Goal: Task Accomplishment & Management: Use online tool/utility

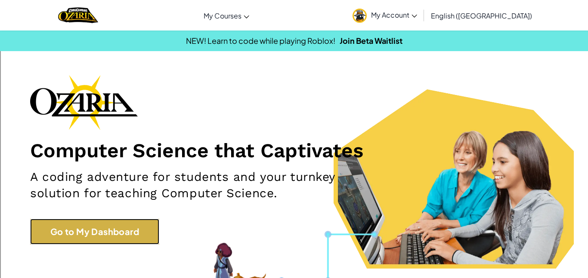
click at [108, 227] on link "Go to My Dashboard" at bounding box center [94, 232] width 129 height 26
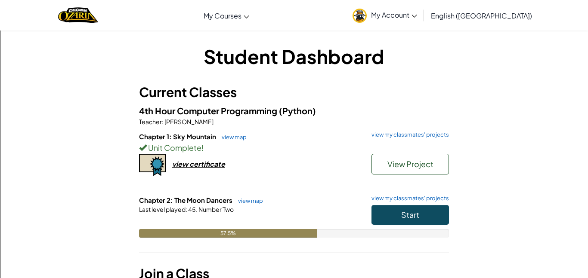
click at [407, 186] on div "Chapter 1: Sky Mountain view map view my classmates' projects Unit Complete ! V…" at bounding box center [294, 164] width 310 height 64
click at [417, 216] on span "Start" at bounding box center [410, 215] width 18 height 10
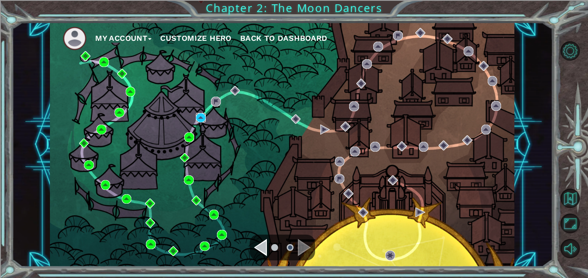
click at [202, 121] on img at bounding box center [201, 118] width 10 height 10
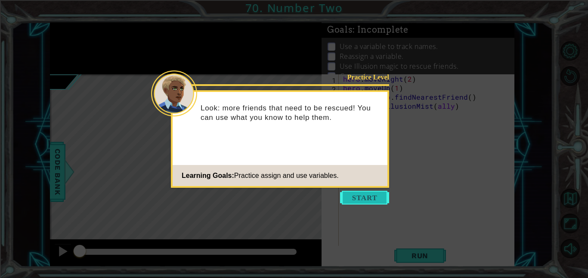
click at [373, 203] on button "Start" at bounding box center [364, 198] width 49 height 14
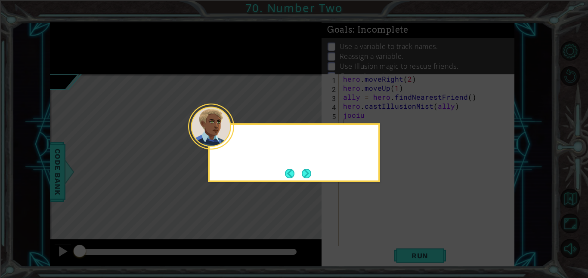
click at [368, 200] on icon at bounding box center [294, 139] width 588 height 278
click at [368, 203] on icon at bounding box center [294, 139] width 588 height 278
click at [311, 169] on button "Next" at bounding box center [306, 173] width 9 height 9
click at [310, 177] on button "Next" at bounding box center [306, 173] width 9 height 9
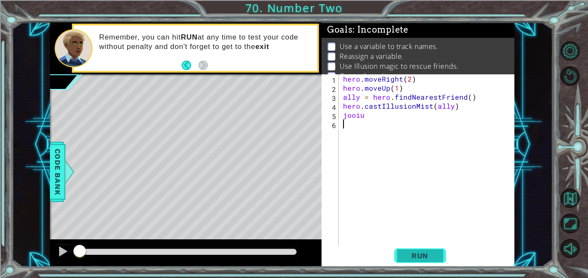
click at [403, 260] on button "Run" at bounding box center [420, 255] width 52 height 19
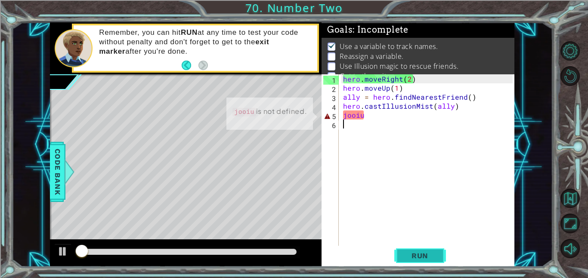
scroll to position [6, 0]
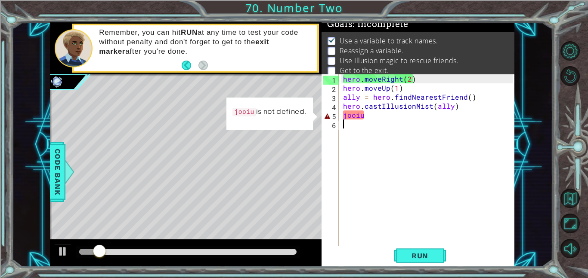
click at [379, 117] on div "hero . moveRight ( 2 ) hero . moveUp ( 1 ) ally = hero . findNearestFriend ( ) …" at bounding box center [429, 169] width 176 height 190
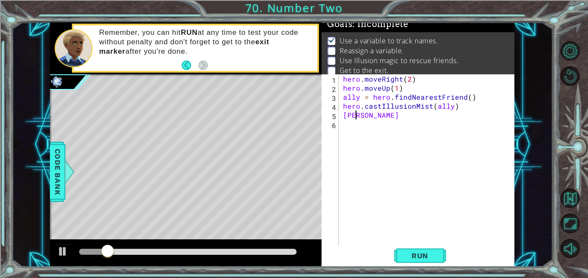
type textarea "j"
type textarea "h"
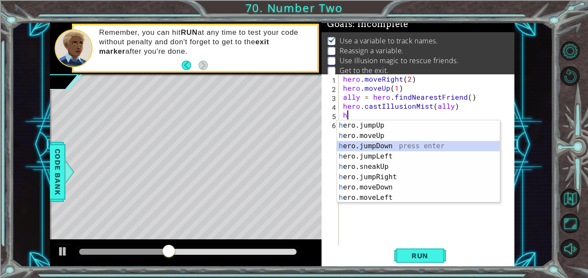
click at [397, 145] on div "h ero.jumpUp press enter h ero.moveUp press enter h ero.jumpDown press enter h …" at bounding box center [418, 171] width 163 height 103
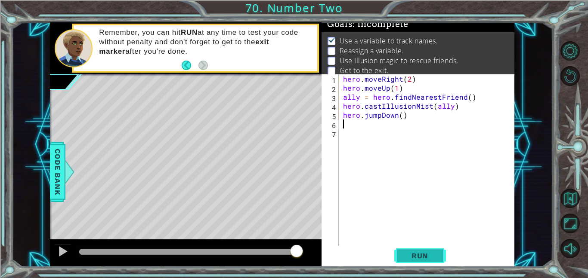
click at [411, 258] on span "Run" at bounding box center [420, 256] width 34 height 9
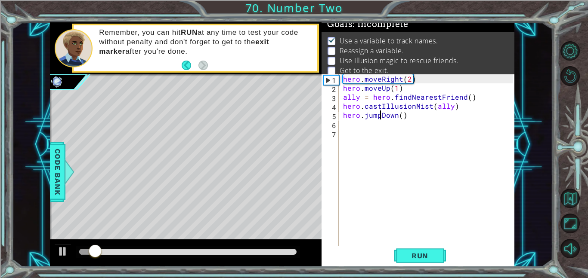
click at [381, 117] on div "hero . moveRight ( 2 ) hero . moveUp ( 1 ) ally = hero . findNearestFriend ( ) …" at bounding box center [429, 169] width 176 height 190
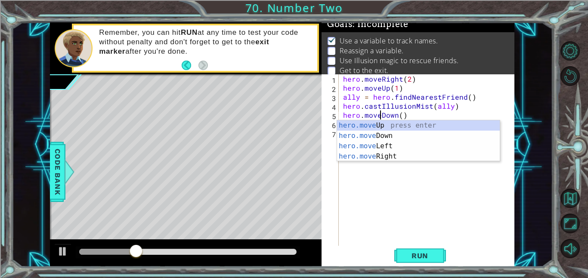
scroll to position [0, 2]
type textarea "hero.moveDown()"
click at [519, 118] on div "1 ההההההההההההההההההההההההההההההההההההההההההההההההההההההההההההההההההההההההההההה…" at bounding box center [282, 144] width 541 height 245
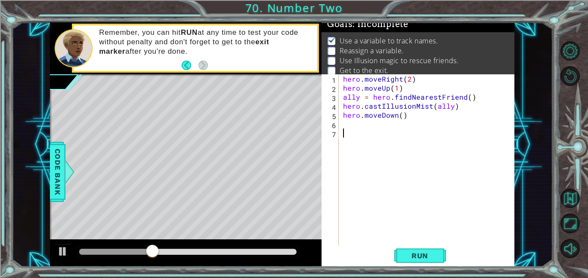
click at [363, 133] on div "hero . moveRight ( 2 ) hero . moveUp ( 1 ) ally = hero . findNearestFriend ( ) …" at bounding box center [429, 169] width 176 height 190
click at [360, 126] on div "hero . moveRight ( 2 ) hero . moveUp ( 1 ) ally = hero . findNearestFriend ( ) …" at bounding box center [429, 169] width 176 height 190
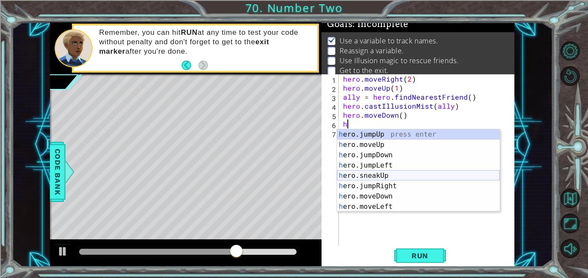
click at [396, 177] on div "h ero.jumpUp press enter h ero.moveUp press enter h ero.jumpDown press enter h …" at bounding box center [418, 180] width 163 height 103
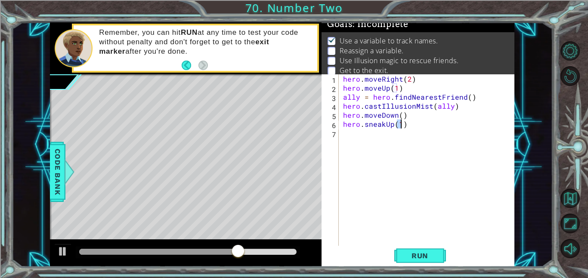
type textarea "hero.sneakUp(1)"
click at [396, 177] on div "hero . moveRight ( 2 ) hero . moveUp ( 1 ) ally = hero . findNearestFriend ( ) …" at bounding box center [429, 169] width 176 height 190
click at [397, 178] on div "hero . moveRight ( 2 ) hero . moveUp ( 1 ) ally = hero . findNearestFriend ( ) …" at bounding box center [429, 169] width 176 height 190
click at [409, 126] on div "hero . moveRight ( 2 ) hero . moveUp ( 1 ) ally = hero . findNearestFriend ( ) …" at bounding box center [429, 169] width 176 height 190
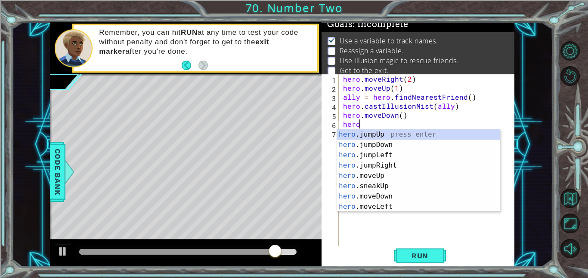
type textarea "h"
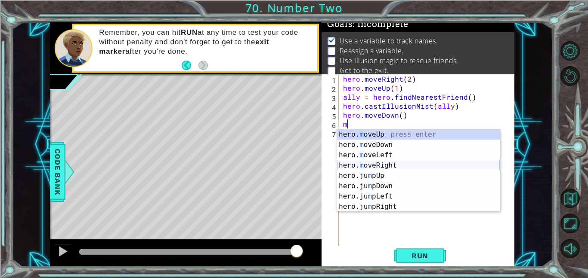
click at [425, 167] on div "hero. m oveUp press enter hero. m oveDown press enter hero. m oveLeft press ent…" at bounding box center [418, 180] width 163 height 103
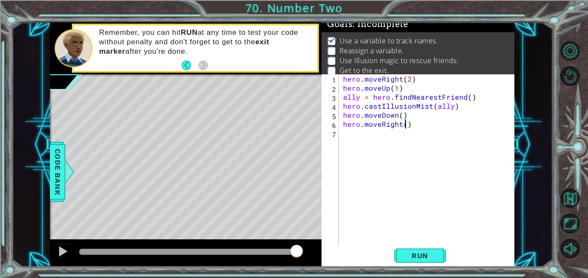
type textarea "hero.moveRight(2)"
click at [368, 141] on div "hero . moveRight ( 2 ) hero . moveUp ( 1 ) ally = hero . findNearestFriend ( ) …" at bounding box center [429, 169] width 176 height 190
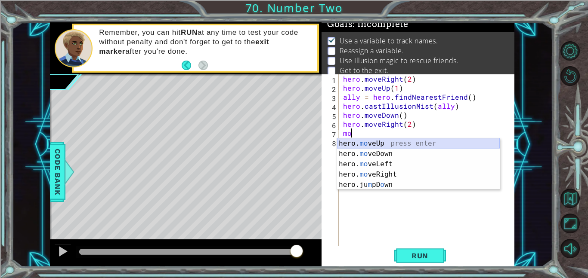
click at [386, 147] on div "hero. mo veUp press enter hero. mo veDown press enter hero. mo veLeft press ent…" at bounding box center [418, 175] width 163 height 72
type textarea "hero.moveUp(1)"
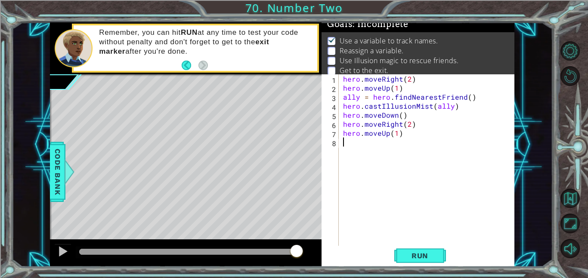
click at [362, 140] on div "hero . moveRight ( 2 ) hero . moveUp ( 1 ) ally = hero . findNearestFriend ( ) …" at bounding box center [429, 169] width 176 height 190
type textarea "`"
click at [424, 258] on span "Run" at bounding box center [420, 256] width 34 height 9
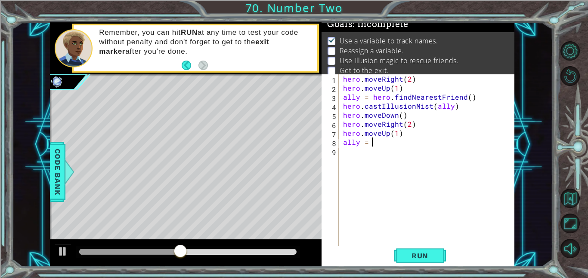
scroll to position [0, 1]
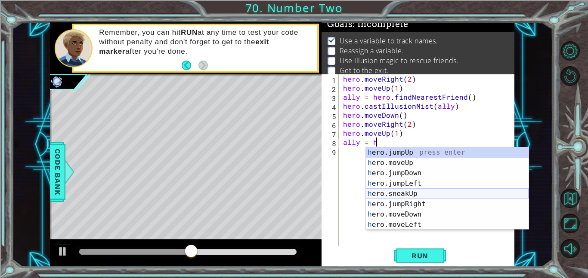
click at [456, 192] on div "h ero.jumpUp press enter h ero.moveUp press enter h ero.jumpDown press enter h …" at bounding box center [447, 199] width 163 height 103
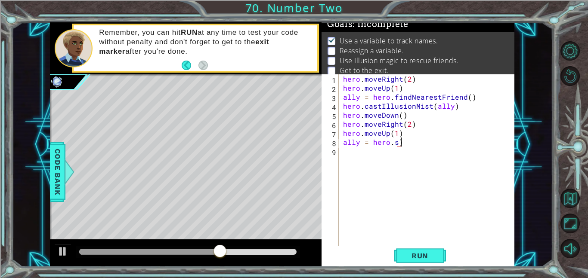
click at [465, 140] on div "hero . moveRight ( 2 ) hero . moveUp ( 1 ) ally = hero . findNearestFriend ( ) …" at bounding box center [429, 169] width 176 height 190
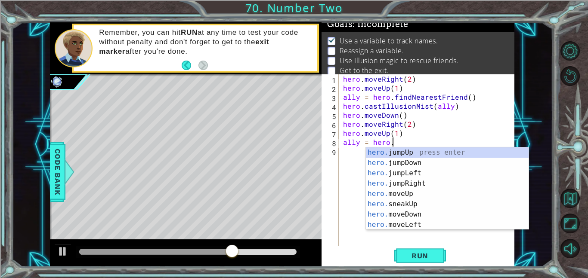
scroll to position [0, 3]
type textarea "ally = hero.f"
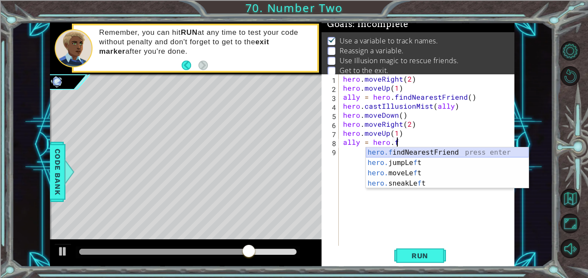
click at [463, 152] on div "hero.f indNearestFriend press enter hero. jumpLe f t press enter hero. moveLe f…" at bounding box center [447, 179] width 163 height 62
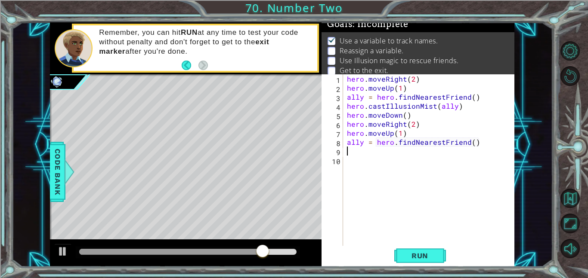
type textarea "h"
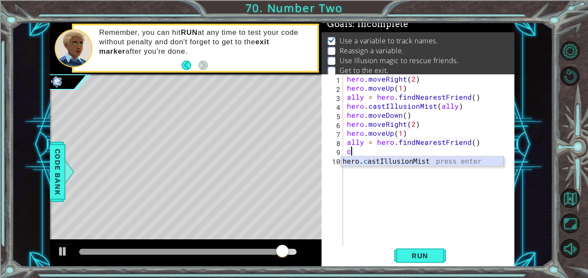
click at [383, 160] on div "hero. c astIllusionMist press enter" at bounding box center [422, 172] width 163 height 31
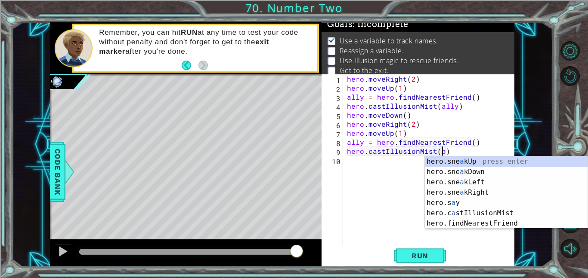
scroll to position [0, 6]
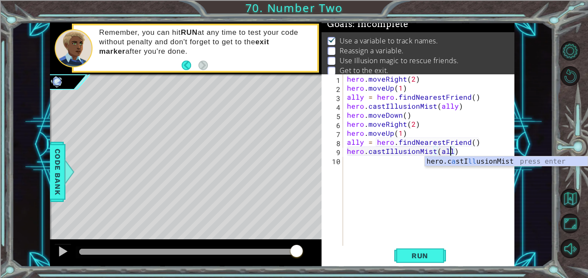
type textarea "hero.castIllusionMist(ally)"
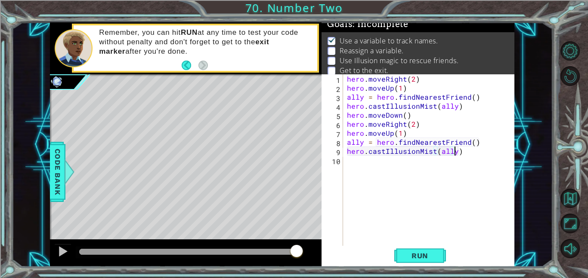
scroll to position [0, 6]
click at [403, 160] on div "hero . moveRight ( 2 ) hero . moveUp ( 1 ) ally = hero . findNearestFriend ( ) …" at bounding box center [431, 169] width 172 height 190
type textarea "h"
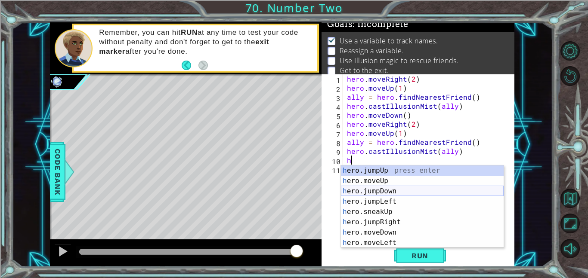
click at [397, 190] on div "h ero.jumpUp press enter h ero.moveUp press enter h ero.jumpDown press enter h …" at bounding box center [422, 217] width 163 height 103
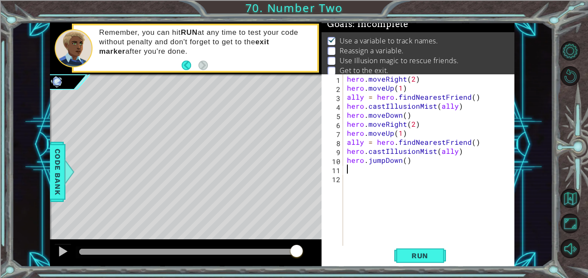
click at [382, 163] on div "hero . moveRight ( 2 ) hero . moveUp ( 1 ) ally = hero . findNearestFriend ( ) …" at bounding box center [431, 169] width 172 height 190
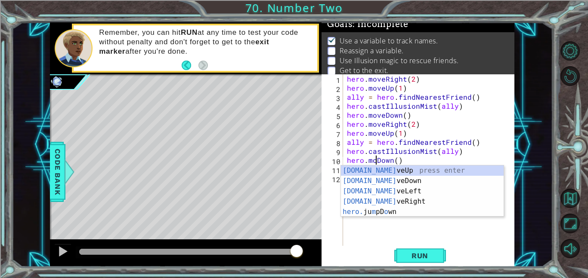
scroll to position [0, 2]
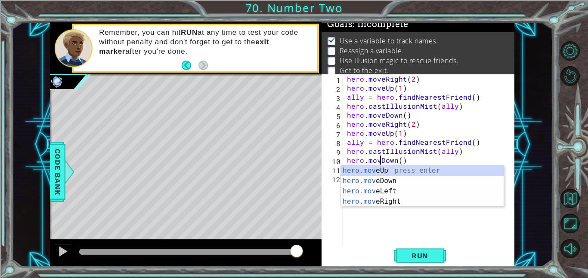
type textarea "hero.moveDown()"
click at [387, 225] on div "hero . moveRight ( 2 ) hero . moveUp ( 1 ) ally = hero . findNearestFriend ( ) …" at bounding box center [431, 169] width 172 height 190
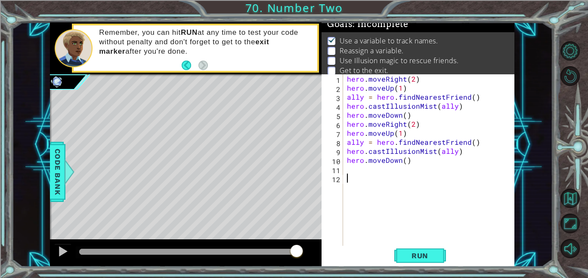
scroll to position [0, 0]
click at [361, 169] on div "hero . moveRight ( 2 ) hero . moveUp ( 1 ) ally = hero . findNearestFriend ( ) …" at bounding box center [431, 169] width 172 height 190
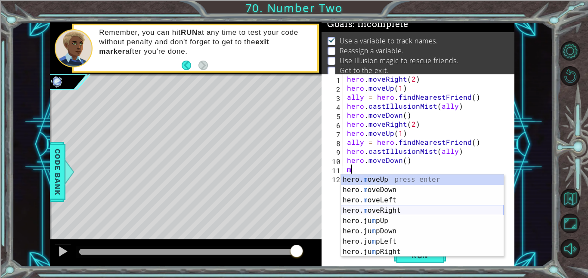
click at [381, 208] on div "hero. m oveUp press enter hero. m oveDown press enter hero. m oveLeft press ent…" at bounding box center [422, 226] width 163 height 103
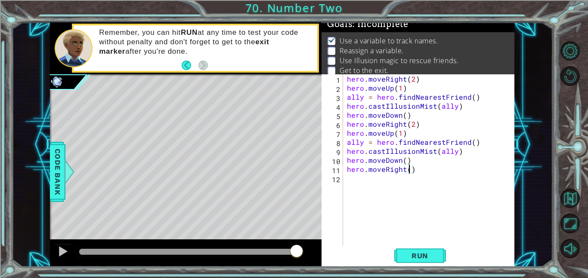
scroll to position [0, 4]
type textarea "hero.moveRight(3)"
click at [410, 251] on button "Run" at bounding box center [420, 255] width 52 height 19
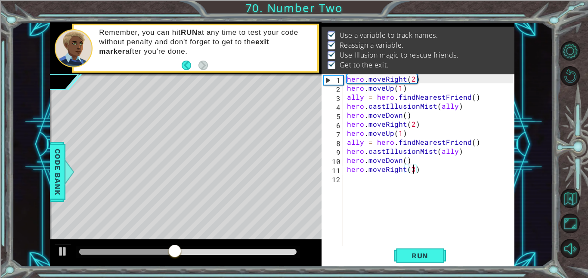
scroll to position [11, 0]
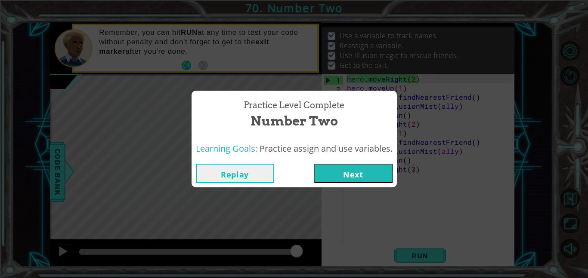
click at [355, 164] on button "Next" at bounding box center [353, 173] width 78 height 19
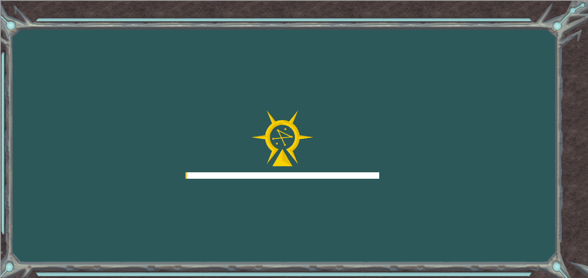
click at [370, 181] on div "Goals Error loading from server. Try refreshing the page. You'll need to join a…" at bounding box center [294, 139] width 588 height 278
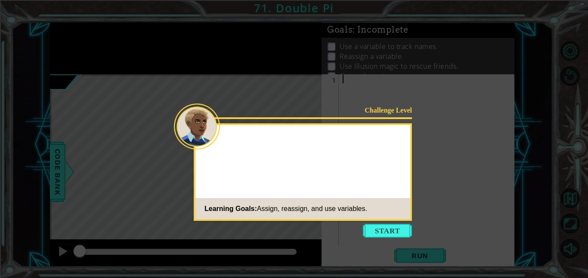
click at [389, 231] on button "Start" at bounding box center [387, 231] width 49 height 14
click at [388, 222] on icon at bounding box center [294, 139] width 588 height 278
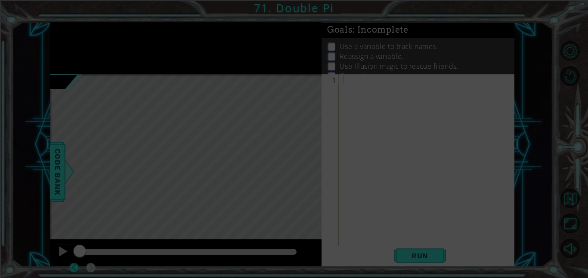
click at [384, 226] on icon at bounding box center [294, 139] width 588 height 278
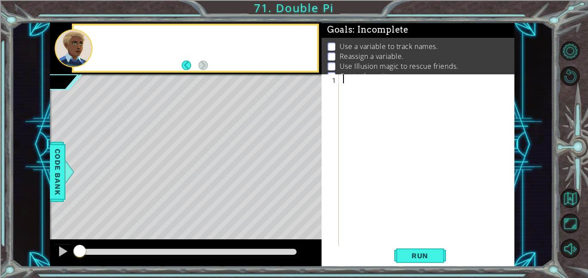
click at [390, 219] on div at bounding box center [429, 169] width 176 height 190
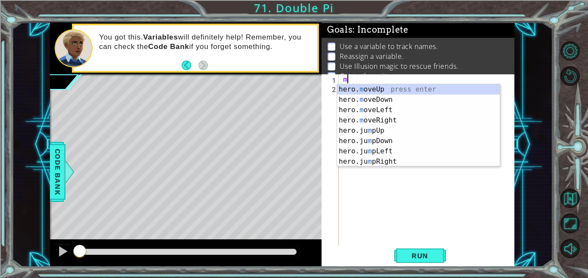
click at [475, 102] on div "hero. m oveUp press enter hero. m oveDown press enter hero. m oveLeft press ent…" at bounding box center [418, 135] width 163 height 103
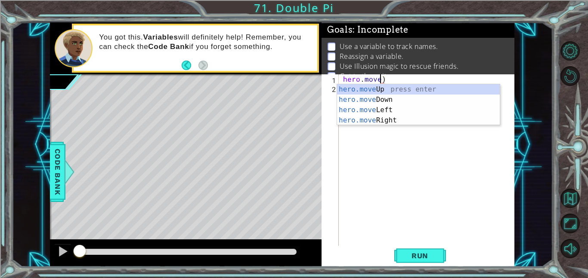
scroll to position [0, 2]
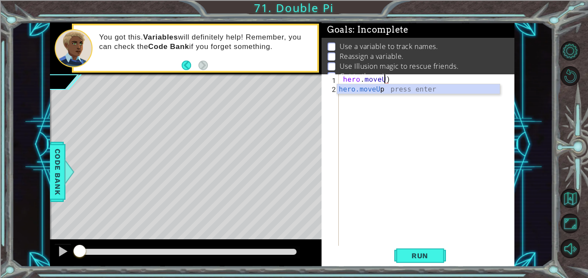
click at [462, 94] on div "hero.moveU p press enter" at bounding box center [418, 99] width 163 height 31
type textarea "hero.moveUp(1)"
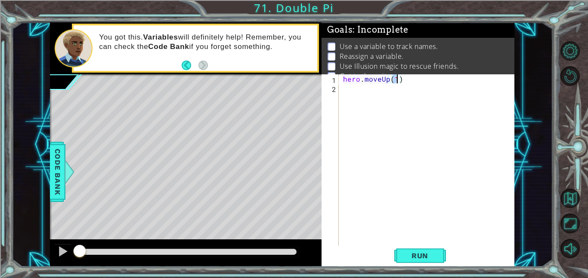
click at [356, 88] on div "hero . moveUp ( 1 )" at bounding box center [429, 169] width 176 height 190
click at [396, 80] on div "hero . moveUp ( 1 )" at bounding box center [429, 169] width 176 height 190
type textarea "hero.moveUp(2)"
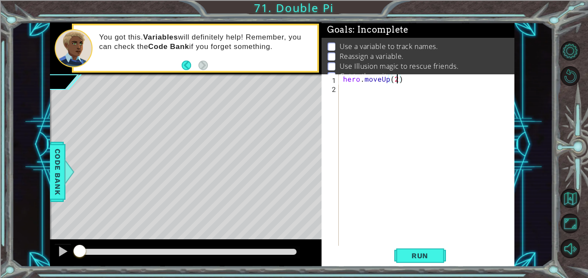
click at [361, 87] on div "hero . moveUp ( 2 )" at bounding box center [429, 169] width 176 height 190
type textarea "h"
type textarea "r"
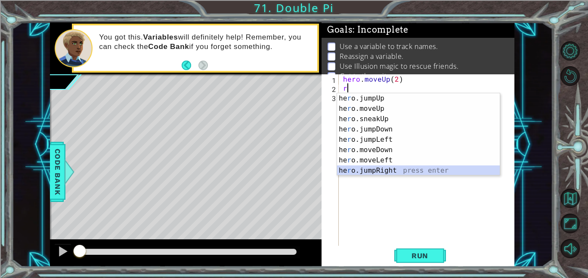
click at [452, 169] on div "he r o.jumpUp press enter he r o.moveUp press enter he r o.sneakUp press enter …" at bounding box center [418, 144] width 163 height 103
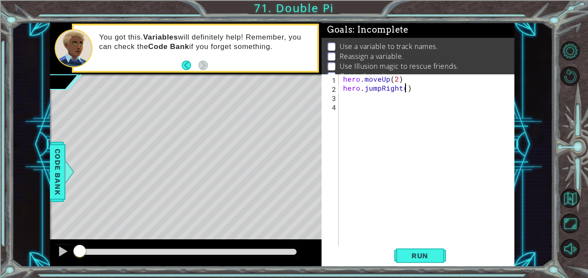
click at [406, 91] on div "hero . moveUp ( 2 ) hero . jumpRight ( )" at bounding box center [429, 169] width 176 height 190
type textarea "hero.jumpRight(2)"
click at [363, 96] on div "hero . moveUp ( 2 ) hero . jumpRight ( 2 )" at bounding box center [429, 169] width 176 height 190
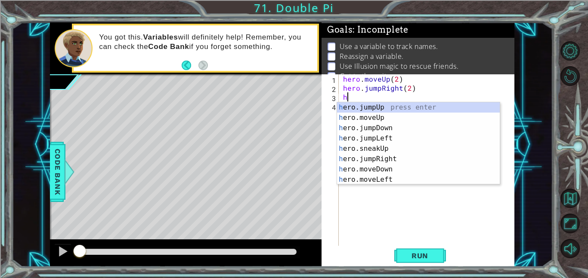
click at [379, 91] on div "hero . moveUp ( 2 ) hero . jumpRight ( 2 ) h" at bounding box center [429, 169] width 176 height 190
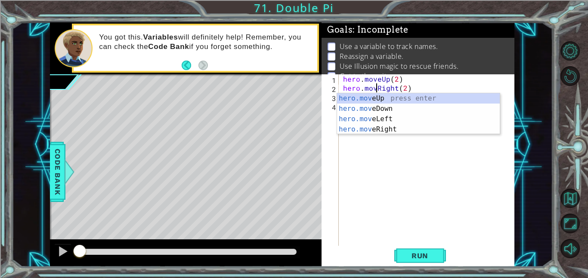
type textarea "hero.moveRight(2)"
click at [403, 153] on div "hero . moveUp ( 2 ) hero . moveRight ( 2 ) h" at bounding box center [429, 169] width 176 height 190
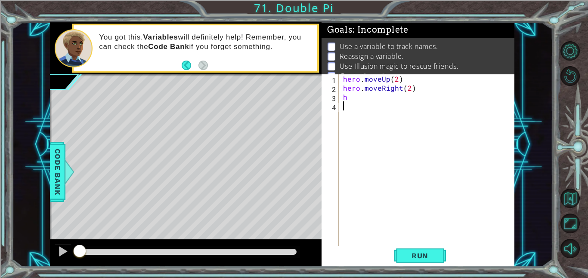
click at [362, 99] on div "hero . moveUp ( 2 ) hero . moveRight ( 2 ) h" at bounding box center [429, 169] width 176 height 190
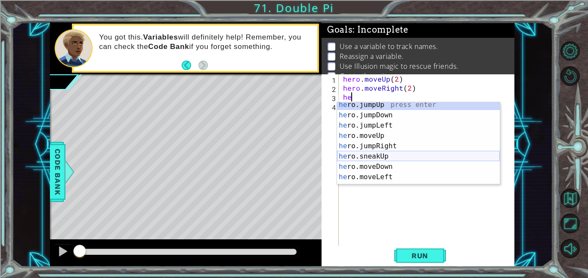
scroll to position [14, 0]
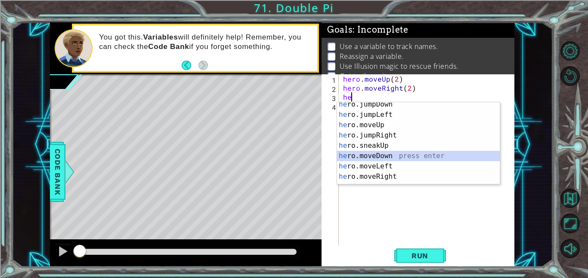
click at [401, 154] on div "he ro.jumpDown press enter he ro.jumpLeft press enter he ro.moveUp press enter …" at bounding box center [418, 150] width 163 height 103
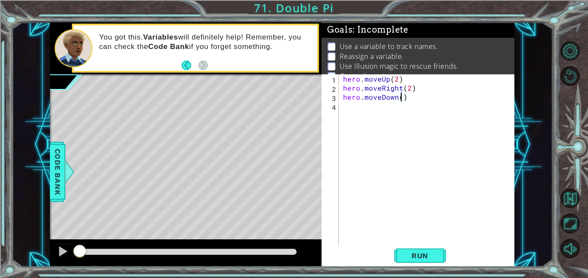
scroll to position [0, 3]
type textarea "hero.moveDown(2)"
click at [408, 258] on span "Run" at bounding box center [420, 256] width 34 height 9
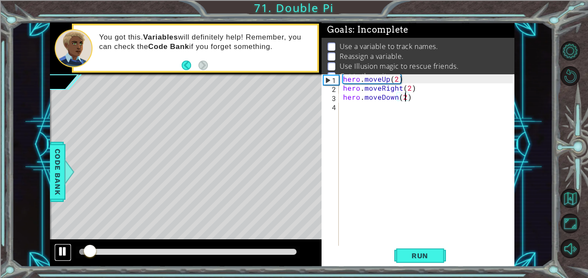
click at [67, 248] on div at bounding box center [62, 251] width 11 height 11
click at [374, 105] on div "hero . moveUp ( 2 ) hero . moveRight ( 2 ) hero . moveDown ( 2 )" at bounding box center [429, 169] width 176 height 190
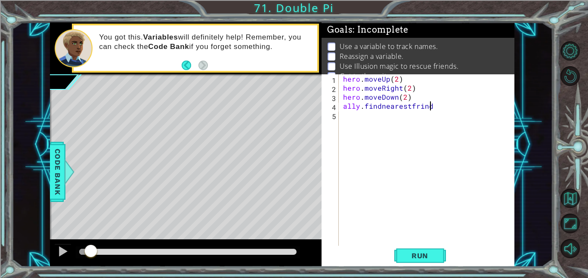
scroll to position [0, 5]
click at [409, 259] on span "Run" at bounding box center [420, 256] width 34 height 9
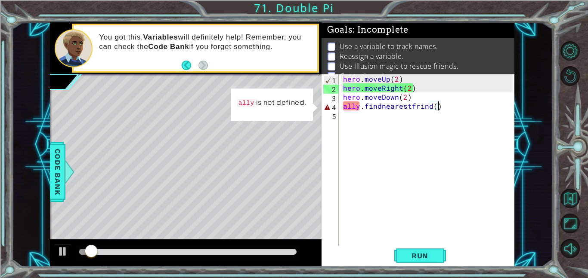
click at [359, 106] on div "hero . moveUp ( 2 ) hero . moveRight ( 2 ) hero . moveDown ( 2 ) ally . findnea…" at bounding box center [429, 169] width 176 height 190
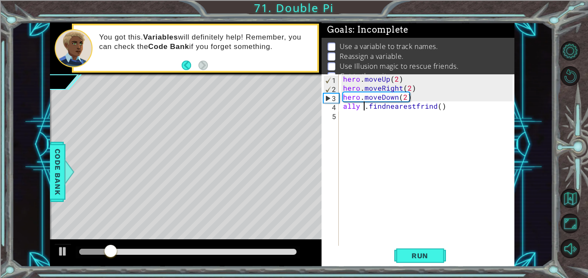
type textarea "ally.findnearestfrind()"
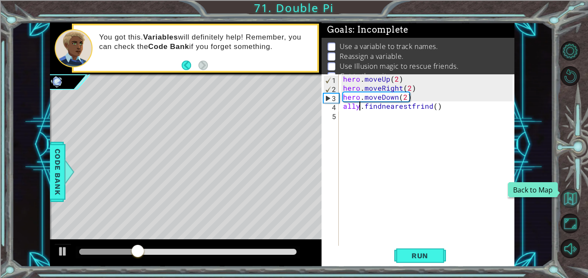
click at [572, 200] on button "Back to Map" at bounding box center [569, 198] width 19 height 19
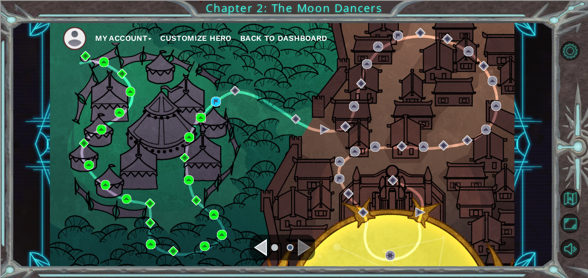
click at [203, 116] on img at bounding box center [201, 118] width 10 height 10
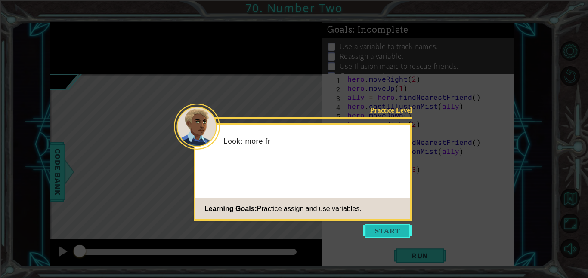
click at [365, 227] on button "Start" at bounding box center [387, 231] width 49 height 14
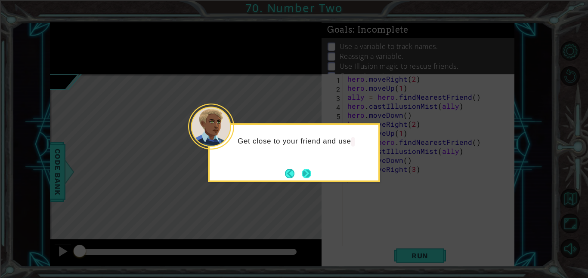
click at [304, 171] on button "Next" at bounding box center [306, 173] width 9 height 9
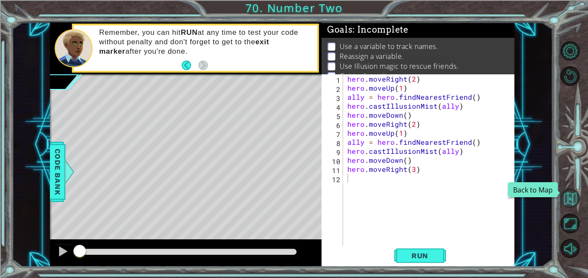
click at [574, 197] on button "Back to Map" at bounding box center [569, 198] width 19 height 19
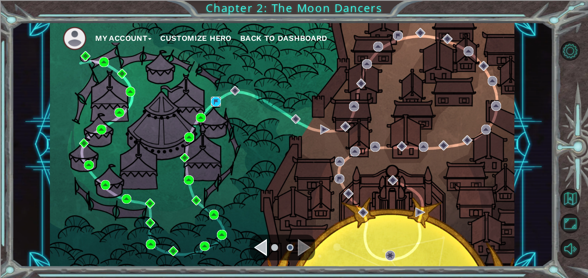
click at [215, 102] on img at bounding box center [216, 102] width 10 height 10
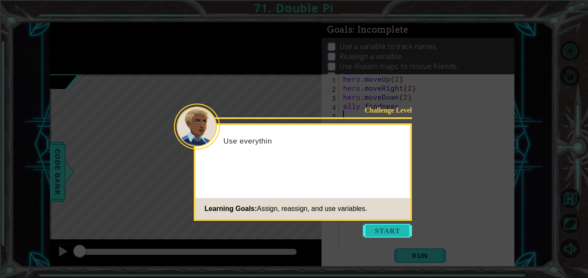
click at [400, 228] on button "Start" at bounding box center [387, 231] width 49 height 14
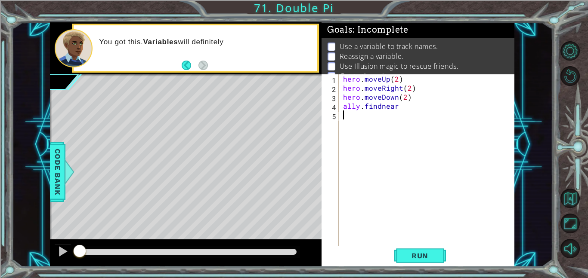
click at [366, 109] on div "hero . moveUp ( 2 ) hero . moveRight ( 2 ) hero . moveDown ( 2 ) ally . findnear" at bounding box center [429, 169] width 176 height 190
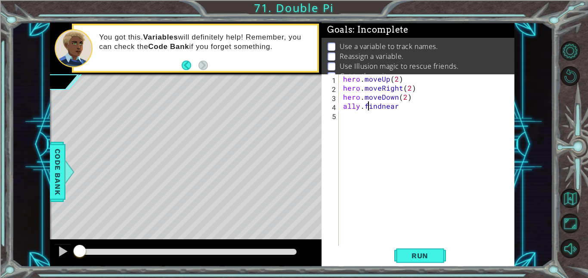
click at [387, 108] on div "hero . moveUp ( 2 ) hero . moveRight ( 2 ) hero . moveDown ( 2 ) ally . findnear" at bounding box center [429, 169] width 176 height 190
click at [385, 108] on div "hero . moveUp ( 2 ) hero . moveRight ( 2 ) hero . moveDown ( 2 ) ally . findnear" at bounding box center [429, 169] width 176 height 190
click at [400, 107] on div "hero . moveUp ( 2 ) hero . moveRight ( 2 ) hero . moveDown ( 2 ) ally . findNear" at bounding box center [429, 169] width 176 height 190
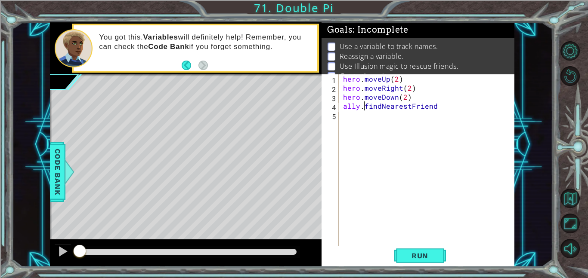
click at [364, 108] on div "hero . moveUp ( 2 ) hero . moveRight ( 2 ) hero . moveDown ( 2 ) ally . findNea…" at bounding box center [429, 169] width 176 height 190
type textarea "ally = findNearestFriend"
click at [484, 111] on div "hero . moveUp ( 2 ) hero . moveRight ( 2 ) hero . moveDown ( 2 ) ally = findNea…" at bounding box center [429, 169] width 176 height 190
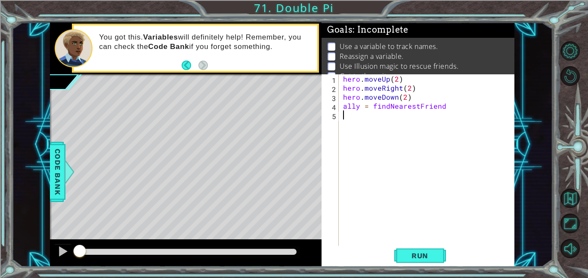
click at [484, 111] on div "hero . moveUp ( 2 ) hero . moveRight ( 2 ) hero . moveDown ( 2 ) ally = findNea…" at bounding box center [429, 169] width 176 height 190
click at [477, 108] on div "hero . moveUp ( 2 ) hero . moveRight ( 2 ) hero . moveDown ( 2 ) ally = findNea…" at bounding box center [429, 169] width 176 height 190
click at [431, 259] on span "Run" at bounding box center [420, 256] width 34 height 9
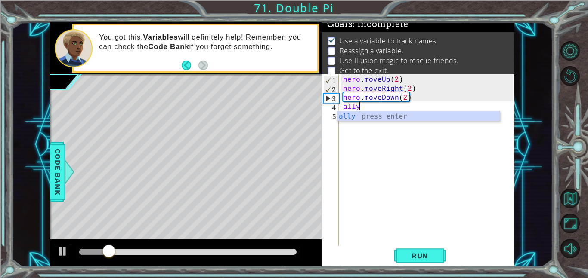
scroll to position [0, 0]
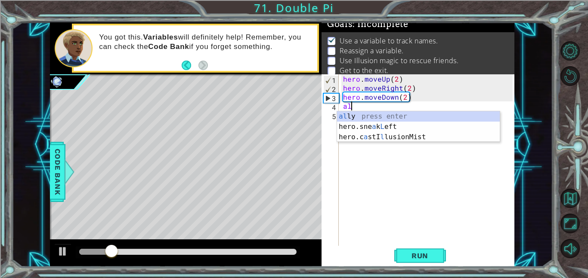
type textarea "a"
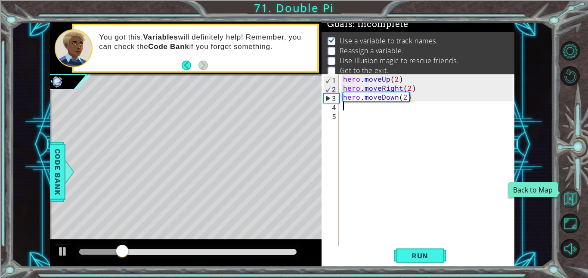
click at [573, 203] on button "Back to Map" at bounding box center [569, 198] width 19 height 19
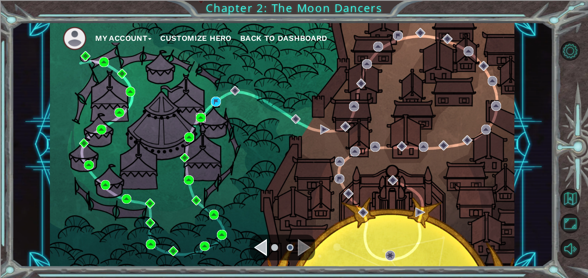
click at [202, 114] on img at bounding box center [201, 118] width 10 height 10
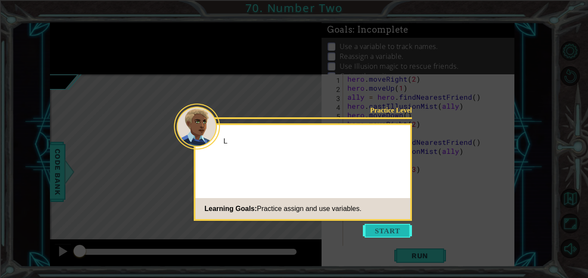
click at [379, 230] on button "Start" at bounding box center [387, 231] width 49 height 14
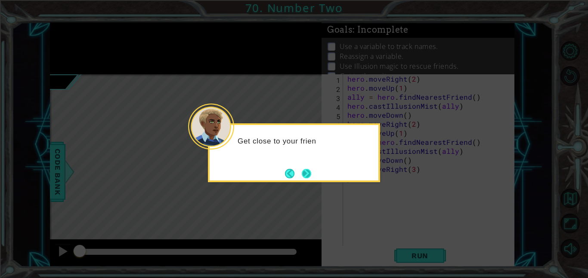
click at [305, 173] on button "Next" at bounding box center [306, 173] width 9 height 9
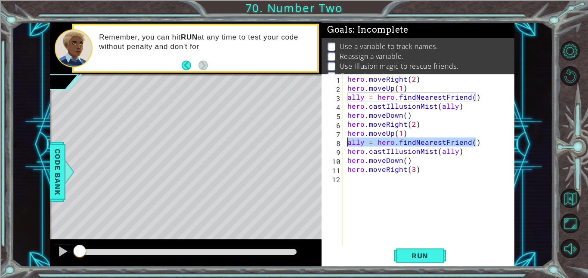
drag, startPoint x: 483, startPoint y: 144, endPoint x: 347, endPoint y: 144, distance: 135.5
click at [347, 144] on div "hero . moveRight ( 2 ) hero . moveUp ( 1 ) ally = hero . findNearestFriend ( ) …" at bounding box center [430, 169] width 171 height 190
type textarea "ally = hero.findNearestFriend()"
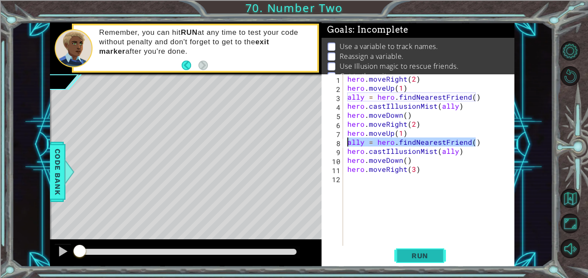
click at [425, 253] on span "Run" at bounding box center [420, 256] width 34 height 9
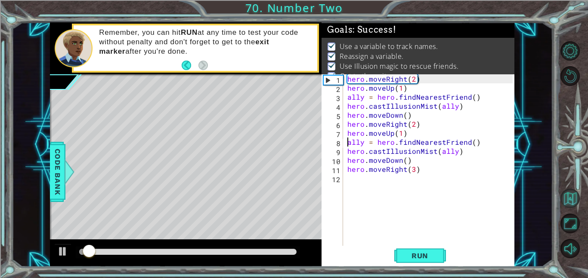
click at [579, 194] on button "Back to Map" at bounding box center [569, 198] width 19 height 19
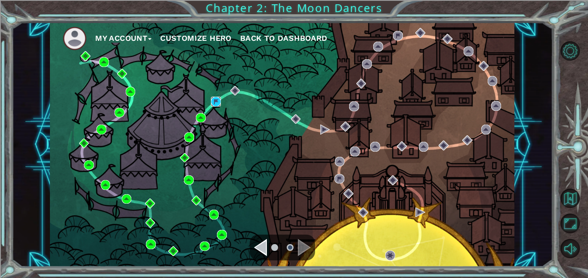
click at [220, 100] on img at bounding box center [216, 102] width 10 height 10
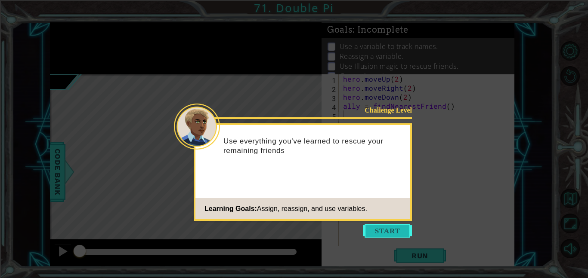
click at [380, 236] on button "Start" at bounding box center [387, 231] width 49 height 14
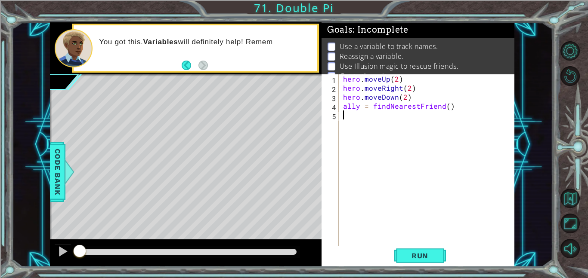
click at [451, 111] on div "hero . moveUp ( 2 ) hero . moveRight ( 2 ) hero . moveDown ( 2 ) ally = findNea…" at bounding box center [429, 169] width 176 height 190
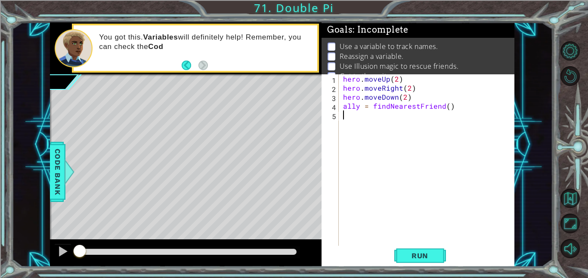
click at [451, 111] on div "hero . moveUp ( 2 ) hero . moveRight ( 2 ) hero . moveDown ( 2 ) ally = findNea…" at bounding box center [429, 169] width 176 height 190
click at [447, 107] on div "hero . moveUp ( 2 ) hero . moveRight ( 2 ) hero . moveDown ( 2 ) ally = findNea…" at bounding box center [429, 169] width 176 height 190
click at [454, 108] on div "hero . moveUp ( 2 ) hero . moveRight ( 2 ) hero . moveDown ( 2 ) ally = findNea…" at bounding box center [429, 169] width 176 height 190
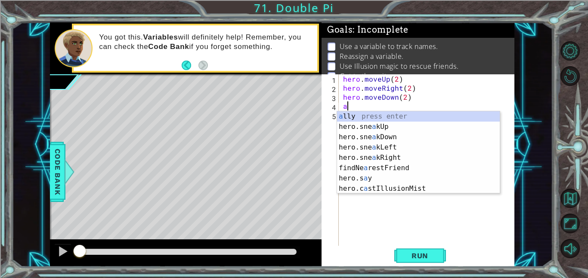
type textarea "a"
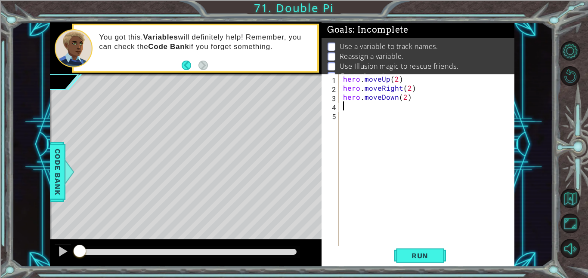
paste textarea "ally = hero.findNearestFriend()"
type textarea "ally = hero.findNearestFriend()"
click at [418, 247] on button "Run" at bounding box center [420, 255] width 52 height 19
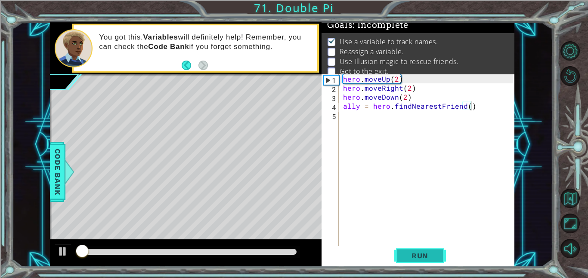
click at [421, 251] on button "Run" at bounding box center [420, 255] width 52 height 19
click at [422, 253] on span "Run" at bounding box center [420, 256] width 34 height 9
click at [368, 120] on div "hero . moveUp ( 2 ) hero . moveRight ( 2 ) hero . moveDown ( 2 ) ally = hero . …" at bounding box center [429, 169] width 176 height 190
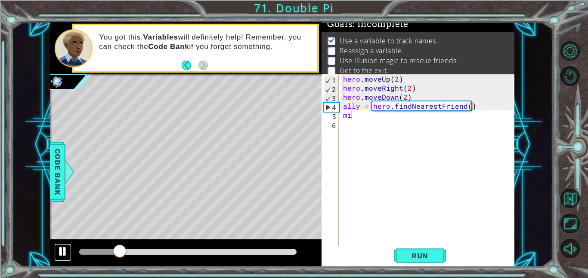
click at [57, 252] on button at bounding box center [62, 253] width 17 height 18
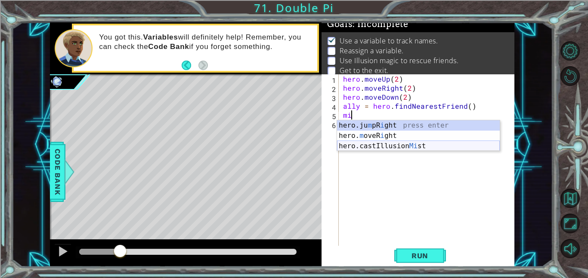
click at [429, 149] on div "hero.ju m pR i ght press enter hero. m oveR i ght press enter hero.castIllusion…" at bounding box center [418, 146] width 163 height 52
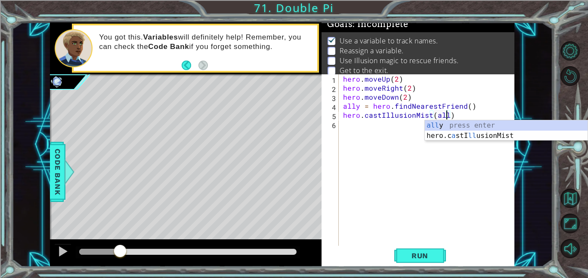
type textarea "hero.castIllusionMist(ally)"
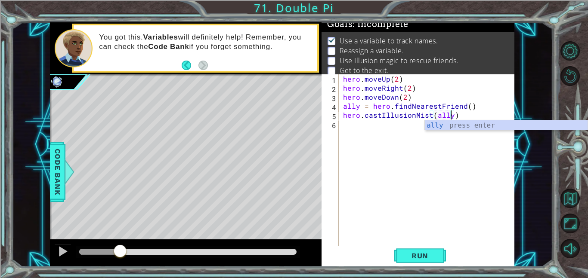
click at [368, 123] on div "hero . moveUp ( 2 ) hero . moveRight ( 2 ) hero . moveDown ( 2 ) ally = hero . …" at bounding box center [429, 169] width 176 height 190
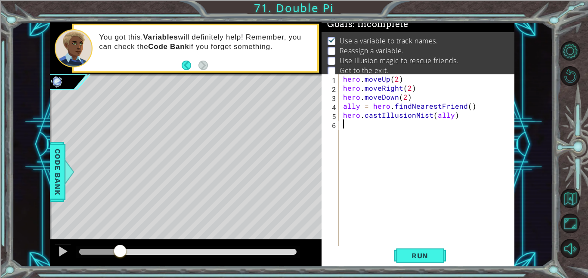
scroll to position [0, 0]
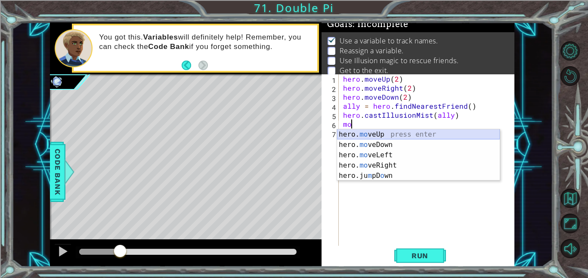
click at [382, 132] on div "hero. mo veUp press enter hero. mo veDown press enter hero. mo veLeft press ent…" at bounding box center [418, 165] width 163 height 72
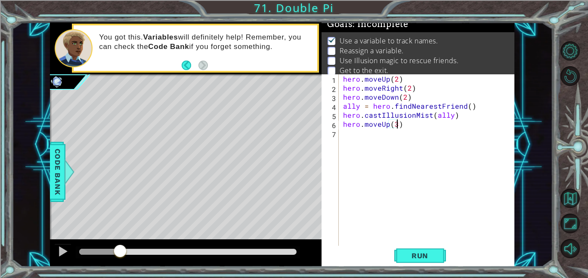
scroll to position [0, 3]
type textarea "hero.moveUp(3)"
click at [425, 263] on button "Run" at bounding box center [420, 255] width 52 height 19
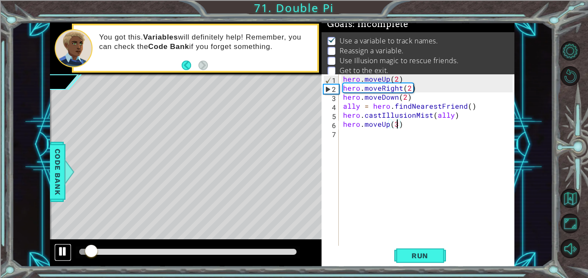
click at [65, 250] on div at bounding box center [62, 251] width 11 height 11
click at [362, 134] on div "hero . moveUp ( 2 ) hero . moveRight ( 2 ) hero . moveDown ( 2 ) ally = hero . …" at bounding box center [429, 169] width 176 height 190
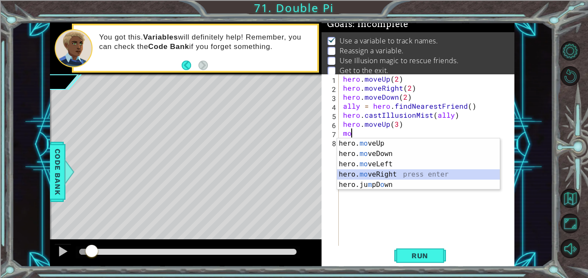
click at [404, 173] on div "hero. mo veUp press enter hero. mo veDown press enter hero. mo veLeft press ent…" at bounding box center [418, 175] width 163 height 72
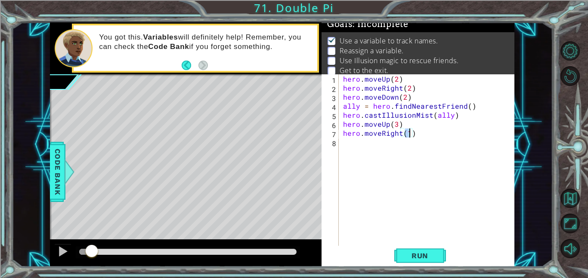
scroll to position [0, 4]
type textarea "hero.moveRight(3)"
click at [355, 143] on div "hero . moveUp ( 2 ) hero . moveRight ( 2 ) hero . moveDown ( 2 ) ally = hero . …" at bounding box center [429, 169] width 176 height 190
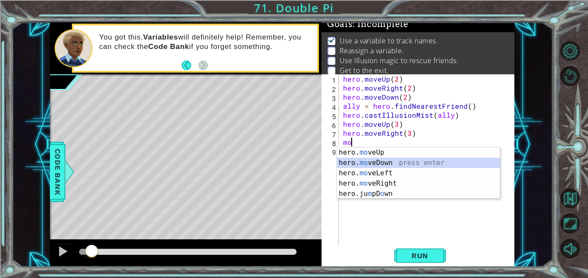
click at [382, 165] on div "hero. mo veUp press enter hero. mo veDown press enter hero. mo veLeft press ent…" at bounding box center [418, 184] width 163 height 72
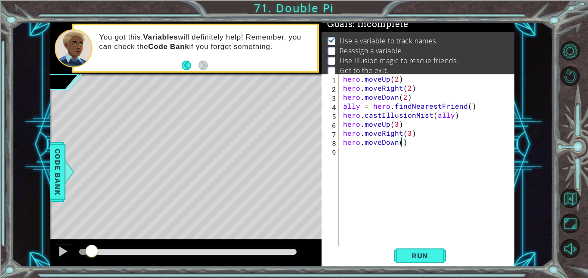
type textarea "hero.moveDown(3)"
click at [444, 243] on div "hero . moveUp ( 2 ) hero . moveRight ( 2 ) hero . moveDown ( 2 ) ally = hero . …" at bounding box center [429, 169] width 176 height 190
click at [440, 246] on button "Run" at bounding box center [420, 255] width 52 height 19
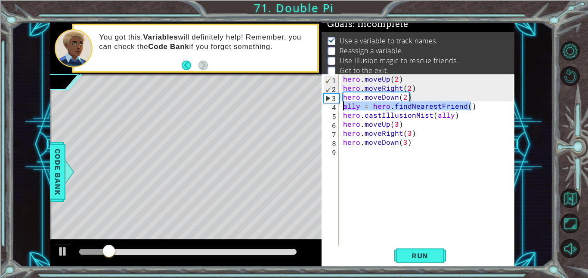
drag, startPoint x: 474, startPoint y: 104, endPoint x: 345, endPoint y: 108, distance: 129.1
click at [345, 108] on div "hero . moveUp ( 2 ) hero . moveRight ( 2 ) hero . moveDown ( 2 ) ally = hero . …" at bounding box center [429, 169] width 176 height 190
type textarea "ally = hero.findNearestFriend()"
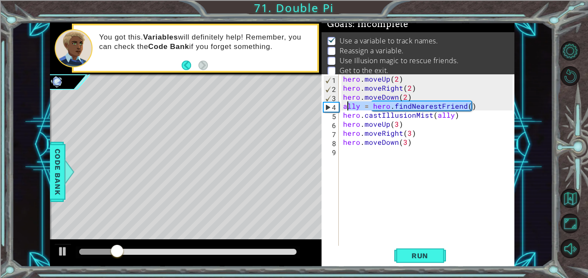
click at [496, 233] on div "hero . moveUp ( 2 ) hero . moveRight ( 2 ) hero . moveDown ( 2 ) ally = hero . …" at bounding box center [429, 169] width 176 height 190
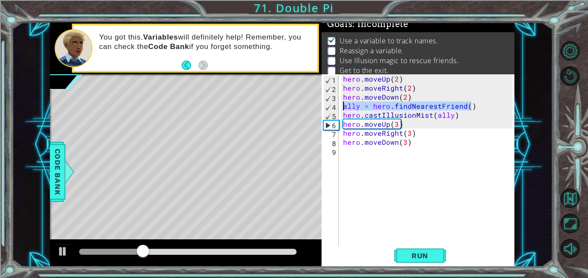
drag, startPoint x: 487, startPoint y: 104, endPoint x: 341, endPoint y: 108, distance: 145.9
click at [341, 108] on div "hero . moveUp ( 2 ) hero . moveRight ( 2 ) hero . moveDown ( 2 ) ally = hero . …" at bounding box center [429, 169] width 176 height 190
type textarea "ally = hero.findNearestFriend()"
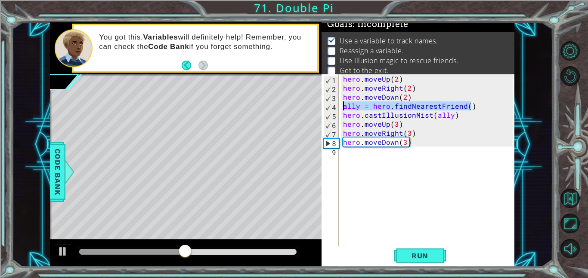
click at [362, 154] on div "hero . moveUp ( 2 ) hero . moveRight ( 2 ) hero . moveDown ( 2 ) ally = hero . …" at bounding box center [429, 169] width 176 height 190
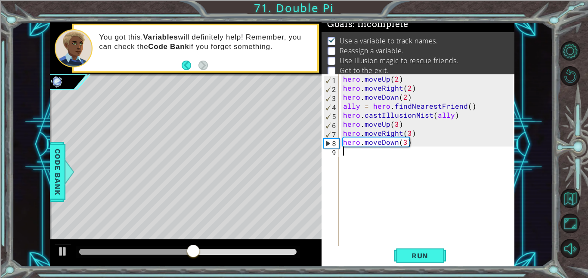
paste textarea "ally = hero.findNearestFriend()"
type textarea "ally = hero.findNearestFriend()"
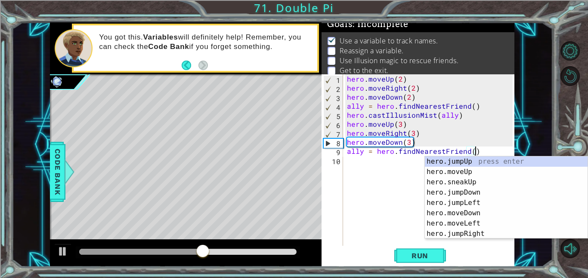
click at [362, 155] on div "hero . moveUp ( 2 ) hero . moveRight ( 2 ) hero . moveDown ( 2 ) ally = hero . …" at bounding box center [431, 169] width 172 height 190
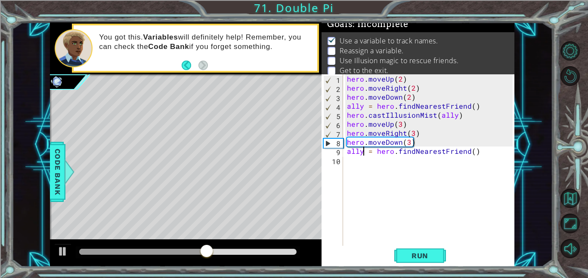
click at [363, 163] on div "hero . moveUp ( 2 ) hero . moveRight ( 2 ) hero . moveDown ( 2 ) ally = hero . …" at bounding box center [431, 169] width 172 height 190
type textarea "h"
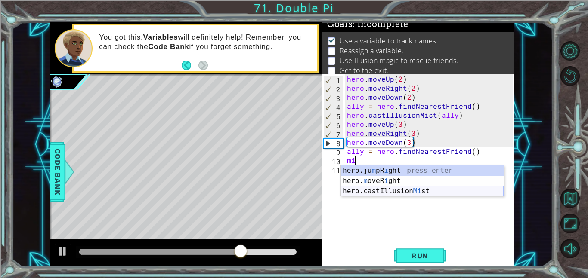
click at [406, 188] on div "hero.ju m pR i ght press enter hero. m oveR i ght press enter hero.castIllusion…" at bounding box center [422, 192] width 163 height 52
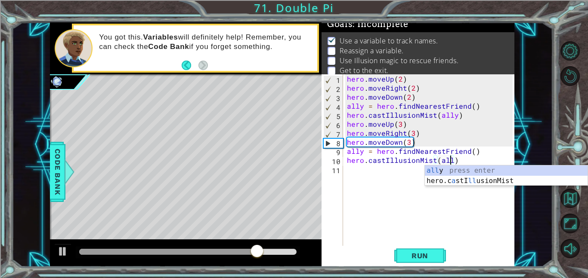
scroll to position [0, 6]
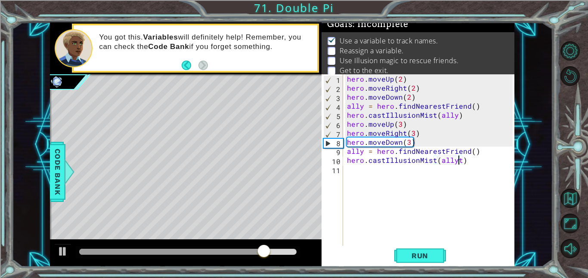
type textarea "hero.castIllusionMist(ally)"
click at [369, 171] on div "hero . moveUp ( 2 ) hero . moveRight ( 2 ) hero . moveDown ( 2 ) ally = hero . …" at bounding box center [431, 169] width 172 height 190
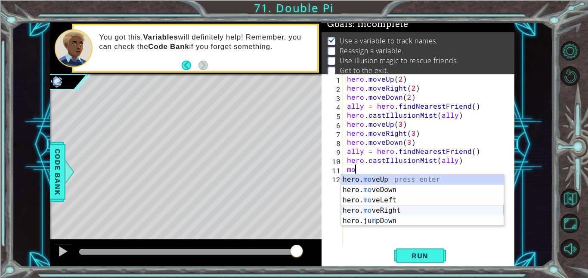
click at [370, 208] on div "hero. mo veUp press enter hero. mo veDown press enter hero. mo veLeft press ent…" at bounding box center [422, 211] width 163 height 72
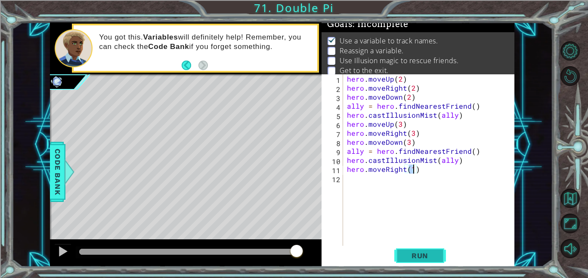
type textarea "hero.moveRight(1)"
click at [419, 261] on button "Run" at bounding box center [420, 255] width 52 height 19
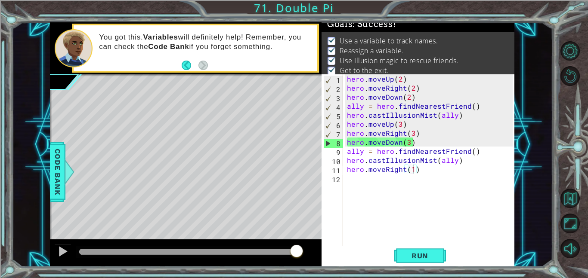
drag, startPoint x: 203, startPoint y: 258, endPoint x: 444, endPoint y: 275, distance: 242.4
click at [444, 275] on body "1 ההההההההההההההההההההההההההההההההההההההההההההההההההההההההההההההההההההההההההההה…" at bounding box center [294, 139] width 588 height 278
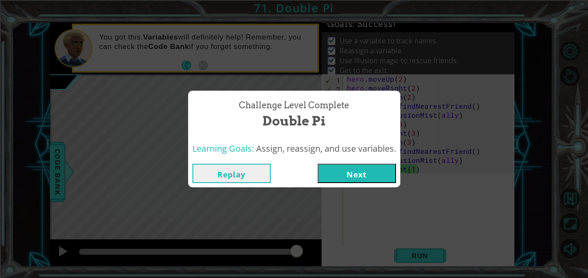
click at [384, 170] on button "Next" at bounding box center [356, 173] width 78 height 19
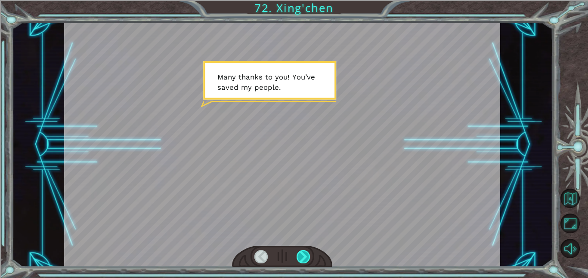
click at [304, 256] on div at bounding box center [303, 256] width 14 height 13
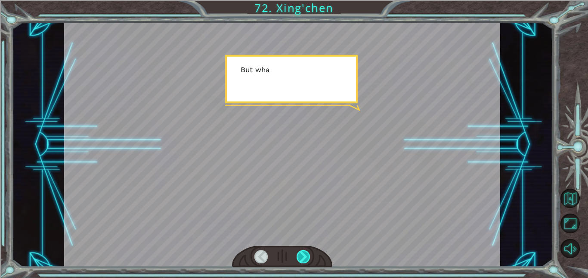
click at [304, 256] on div at bounding box center [303, 256] width 14 height 13
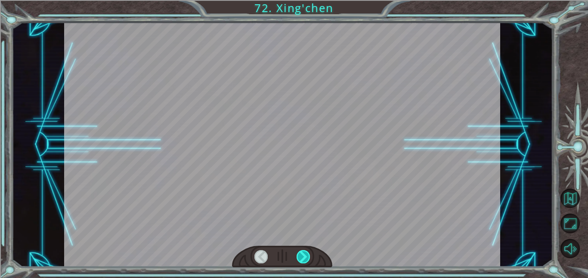
click at [304, 256] on div at bounding box center [303, 256] width 14 height 13
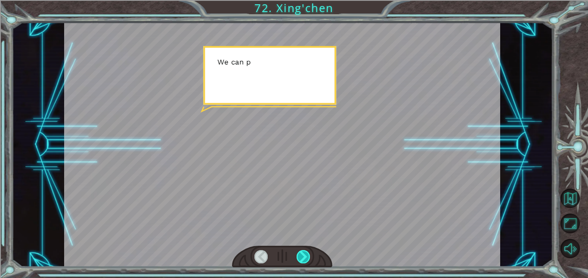
click at [304, 256] on div at bounding box center [303, 256] width 14 height 13
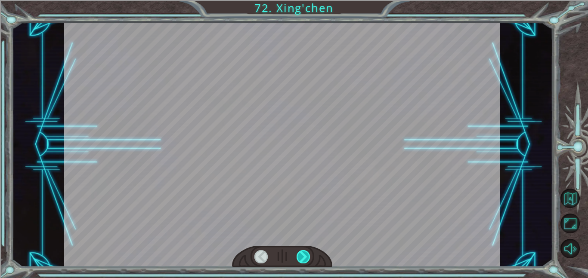
click at [304, 256] on div at bounding box center [303, 256] width 14 height 13
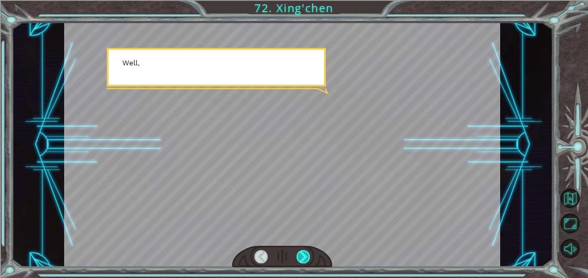
click at [304, 256] on div at bounding box center [303, 256] width 14 height 13
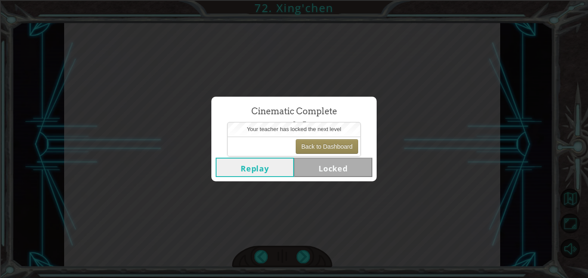
click at [275, 217] on div "Cinematic Complete [PERSON_NAME] Locked" at bounding box center [294, 139] width 588 height 278
click at [340, 153] on button "Back to Dashboard" at bounding box center [327, 146] width 62 height 15
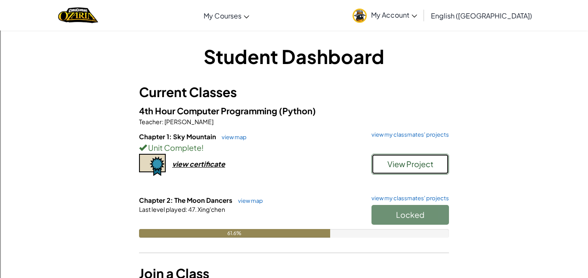
click at [430, 167] on span "View Project" at bounding box center [410, 164] width 46 height 10
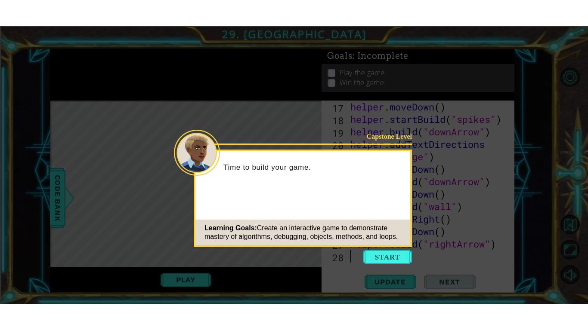
scroll to position [225, 0]
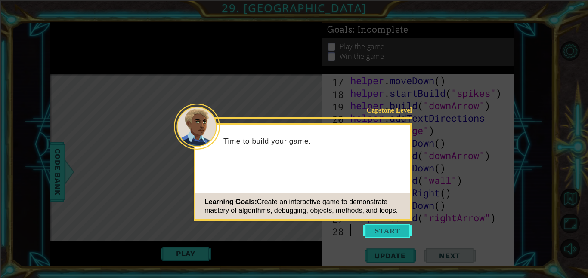
click at [393, 225] on button "Start" at bounding box center [387, 231] width 49 height 14
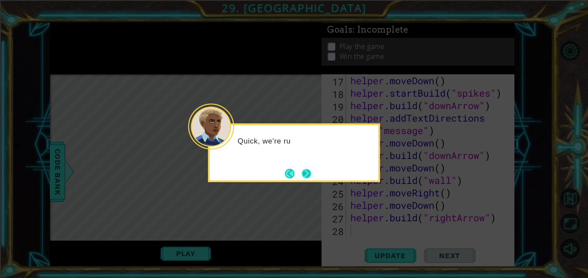
click at [311, 179] on button "Next" at bounding box center [306, 173] width 9 height 9
click at [309, 175] on button "Next" at bounding box center [306, 173] width 11 height 11
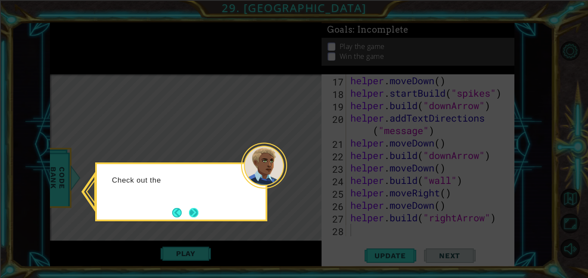
click at [198, 210] on button "Next" at bounding box center [193, 212] width 9 height 9
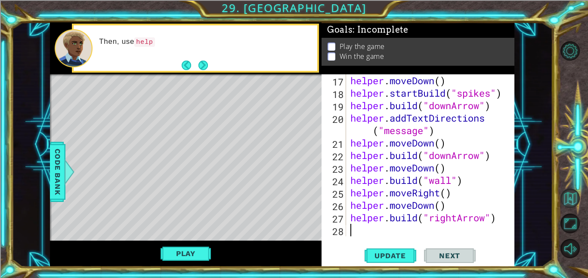
click at [570, 191] on button "Back to Map" at bounding box center [569, 198] width 19 height 19
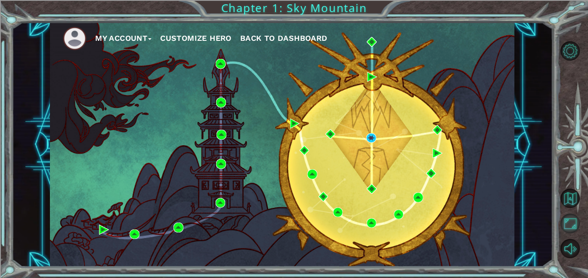
click at [573, 222] on button "Maximize Browser" at bounding box center [569, 223] width 19 height 19
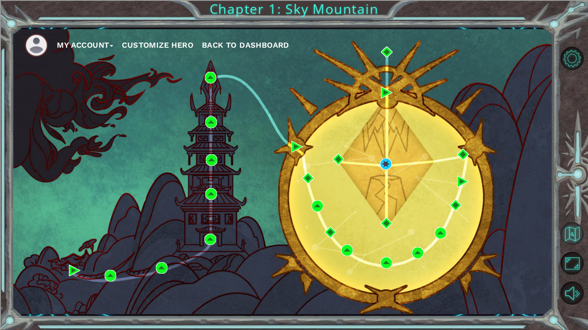
click at [571, 236] on button "Back to Map" at bounding box center [571, 233] width 23 height 23
click at [581, 234] on button "Back to Map" at bounding box center [571, 233] width 23 height 23
click at [92, 40] on button "My Account" at bounding box center [85, 45] width 56 height 13
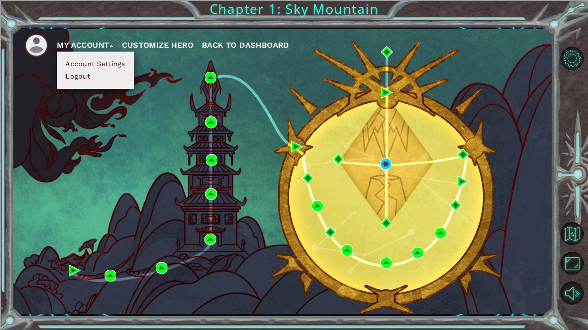
click at [150, 111] on div "My Account Account Settings Logout Customize Hero Back to Dashboard" at bounding box center [282, 171] width 541 height 285
click at [257, 46] on span "Back to Dashboard" at bounding box center [245, 44] width 87 height 9
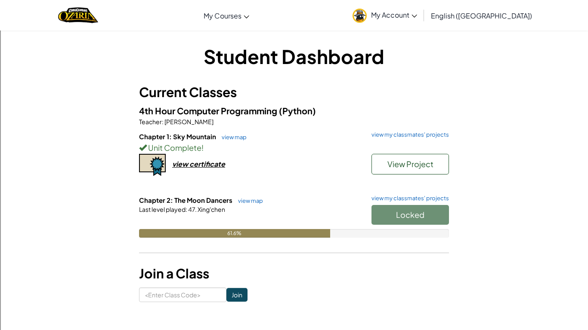
click at [427, 214] on div "Locked" at bounding box center [406, 217] width 86 height 24
click at [422, 219] on div "Locked" at bounding box center [406, 217] width 86 height 24
click at [429, 217] on div "Locked" at bounding box center [406, 217] width 86 height 24
click at [246, 268] on h3 "Join a Class" at bounding box center [294, 273] width 310 height 19
click at [438, 164] on button "View Project" at bounding box center [409, 164] width 77 height 21
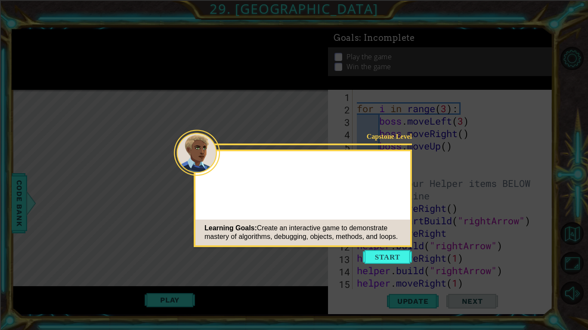
click at [387, 250] on button "Start" at bounding box center [387, 257] width 49 height 14
click at [390, 265] on icon at bounding box center [294, 165] width 588 height 330
click at [386, 265] on icon at bounding box center [294, 165] width 588 height 330
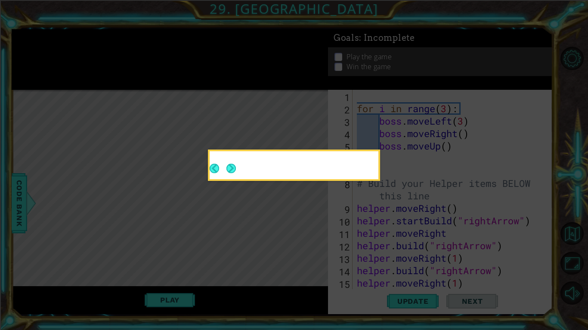
click at [235, 171] on div at bounding box center [293, 167] width 169 height 25
click at [237, 166] on div at bounding box center [293, 167] width 169 height 25
click at [240, 176] on div at bounding box center [293, 167] width 169 height 25
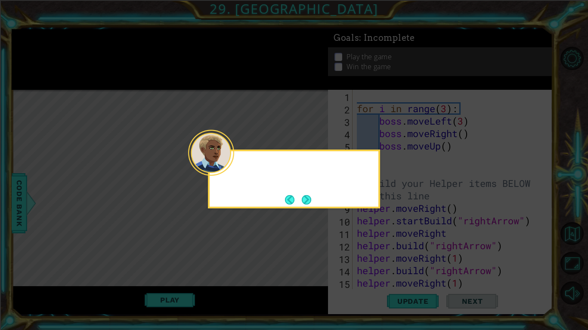
click at [311, 200] on button "Next" at bounding box center [307, 200] width 10 height 10
click at [314, 204] on icon at bounding box center [294, 165] width 588 height 330
click at [316, 204] on icon at bounding box center [294, 165] width 588 height 330
click at [315, 208] on icon at bounding box center [294, 165] width 588 height 330
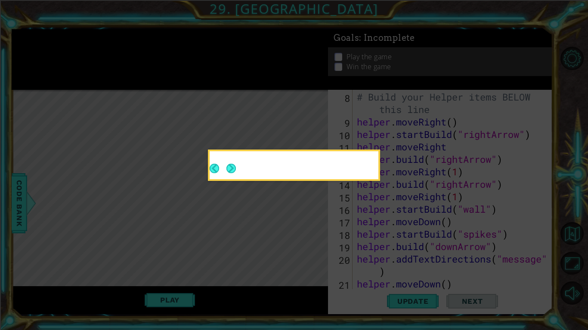
click at [314, 204] on icon at bounding box center [294, 165] width 588 height 330
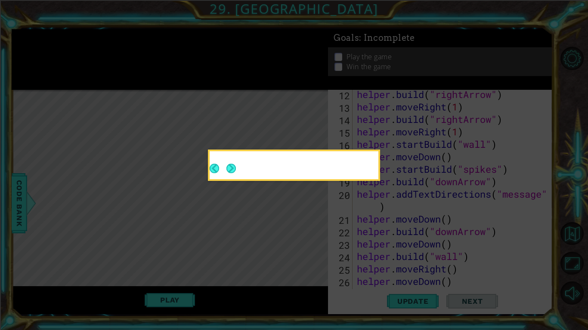
click at [317, 203] on icon at bounding box center [294, 165] width 588 height 330
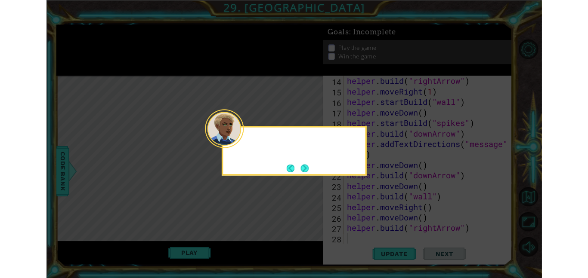
scroll to position [175, 0]
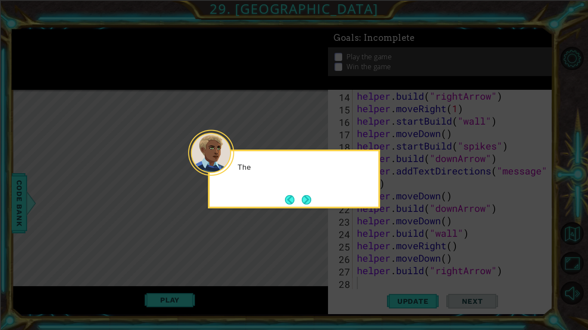
click at [304, 208] on div "The" at bounding box center [294, 179] width 172 height 59
click at [311, 199] on button "Next" at bounding box center [306, 199] width 11 height 11
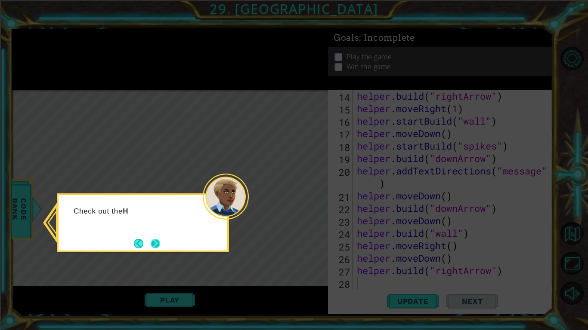
click at [152, 249] on button "Next" at bounding box center [156, 244] width 10 height 10
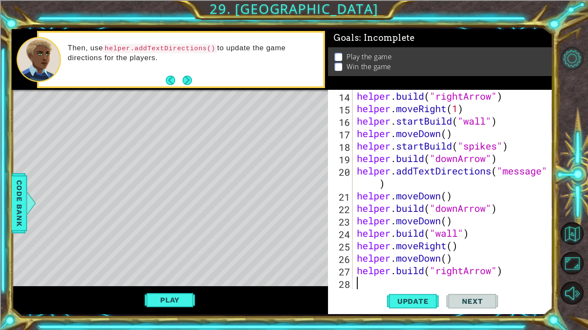
click at [578, 52] on button "Level Options" at bounding box center [571, 58] width 23 height 23
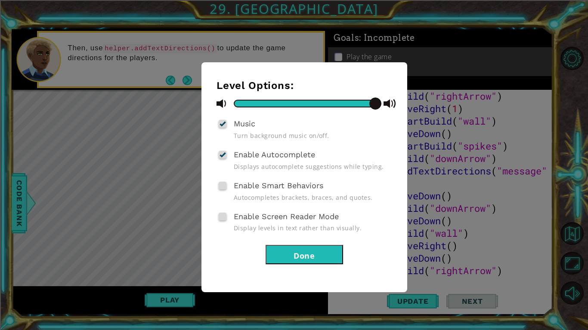
click at [317, 262] on button "Done" at bounding box center [303, 254] width 77 height 19
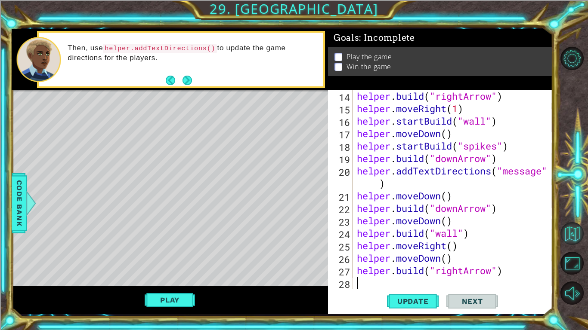
click at [573, 225] on button "Back to Map" at bounding box center [571, 233] width 23 height 23
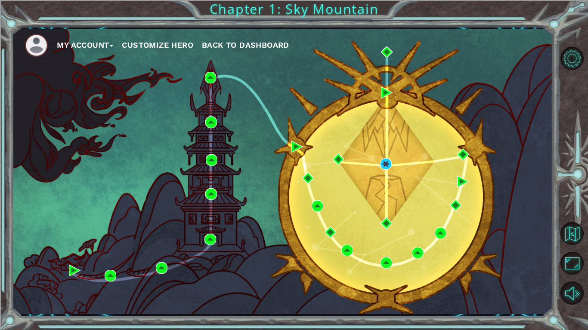
click at [96, 45] on button "My Account" at bounding box center [85, 45] width 56 height 13
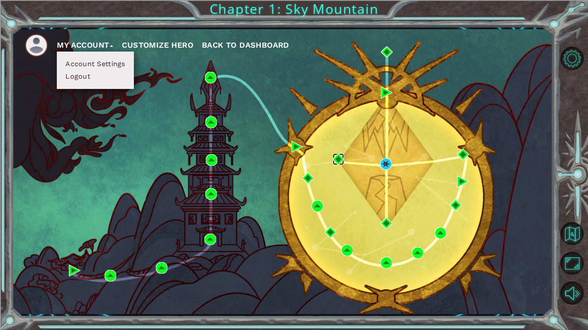
click at [344, 157] on img at bounding box center [339, 160] width 12 height 12
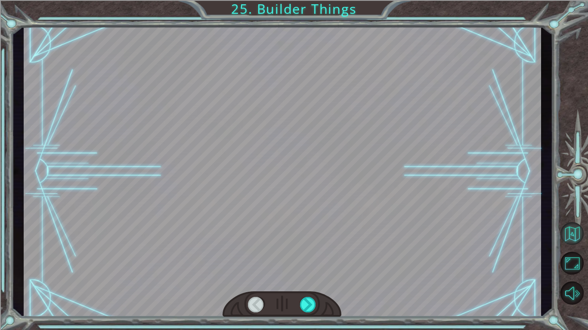
click at [573, 239] on button "Back to Map" at bounding box center [571, 233] width 23 height 23
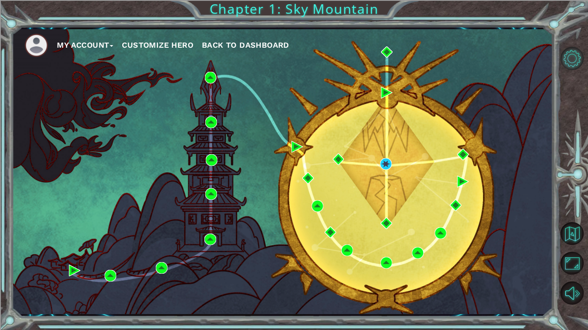
click at [578, 59] on button "Level Options" at bounding box center [571, 58] width 23 height 23
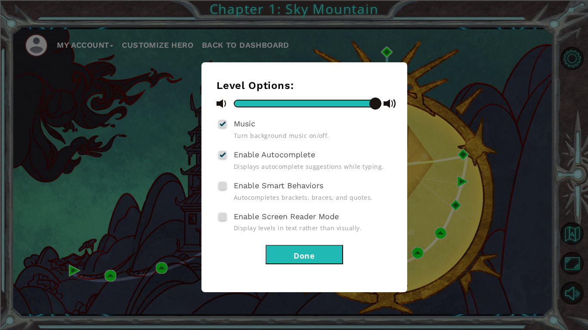
click at [324, 253] on button "Done" at bounding box center [303, 254] width 77 height 19
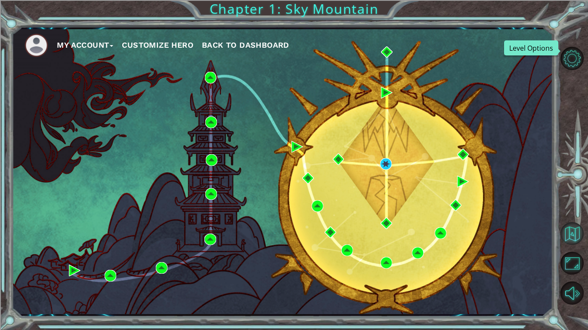
click at [579, 231] on button "Back to Map" at bounding box center [571, 233] width 23 height 23
click at [575, 237] on button "Back to Map" at bounding box center [571, 233] width 23 height 23
click at [582, 234] on button "Back to Map" at bounding box center [571, 233] width 23 height 23
click at [573, 253] on button "Maximize Browser" at bounding box center [571, 263] width 23 height 23
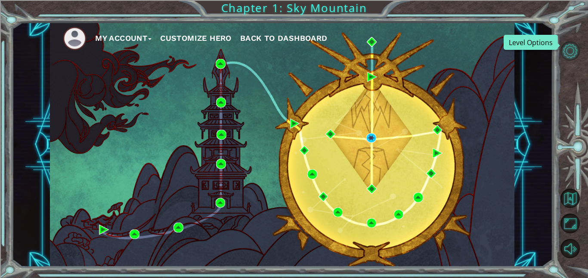
click at [567, 52] on button "Level Options" at bounding box center [569, 50] width 19 height 19
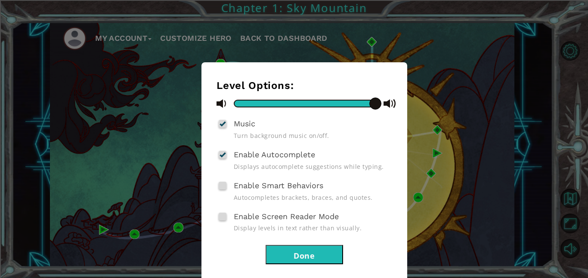
click at [333, 258] on button "Done" at bounding box center [303, 254] width 77 height 19
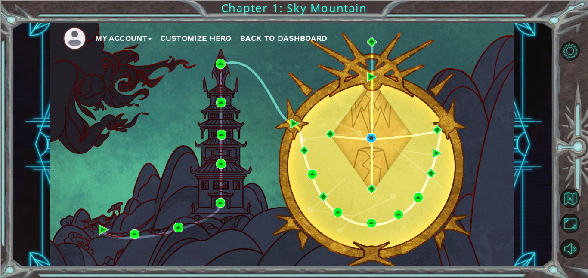
click at [119, 43] on button "My Account" at bounding box center [123, 38] width 56 height 13
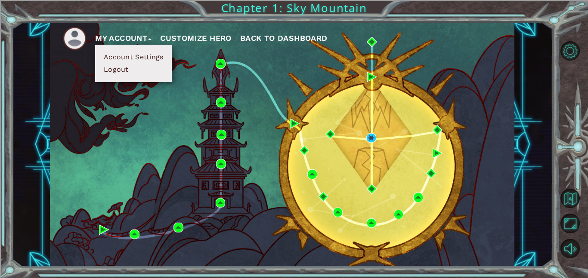
click at [462, 46] on ul "My Account Account Settings Logout Customize Hero Back to Dashboard" at bounding box center [288, 39] width 451 height 24
click at [569, 200] on button "Back to Map" at bounding box center [569, 198] width 19 height 19
click at [573, 203] on button "Back to Map" at bounding box center [569, 198] width 19 height 19
click at [569, 207] on button "Back to Map" at bounding box center [569, 198] width 19 height 19
click at [565, 232] on button "Maximize Browser" at bounding box center [569, 223] width 19 height 19
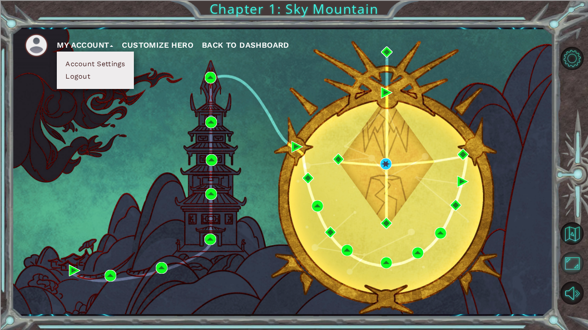
click at [580, 275] on button "Maximize Browser" at bounding box center [571, 263] width 23 height 23
